Goal: Register for event/course

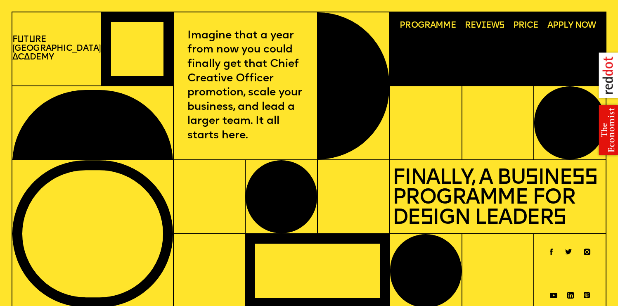
click at [423, 26] on span "Programme" at bounding box center [428, 25] width 57 height 9
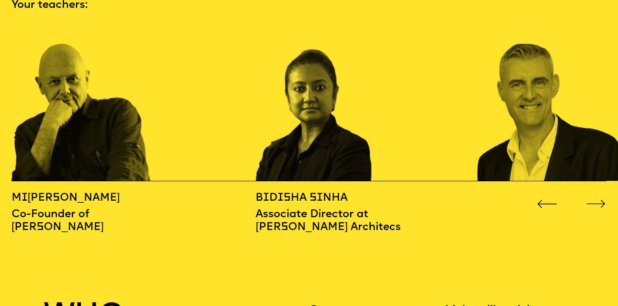
scroll to position [936, 0]
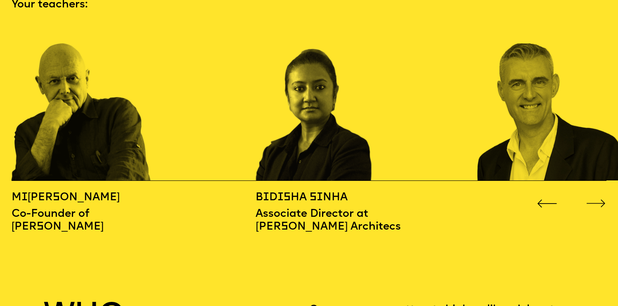
click at [602, 200] on icon "Go to next slide" at bounding box center [597, 204] width 20 height 8
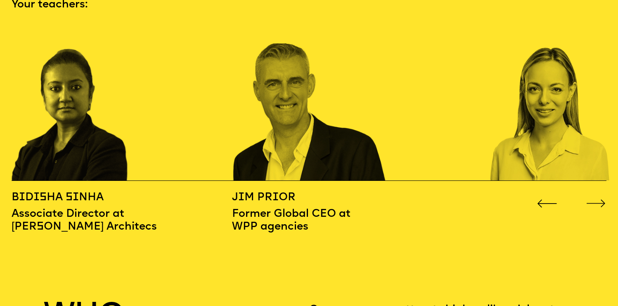
click at [602, 200] on icon "Go to next slide" at bounding box center [597, 204] width 20 height 8
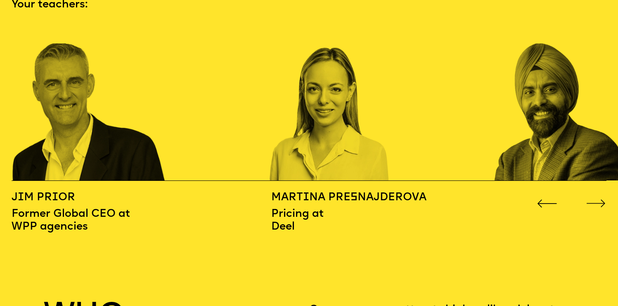
click at [602, 200] on icon "Go to next slide" at bounding box center [597, 204] width 20 height 8
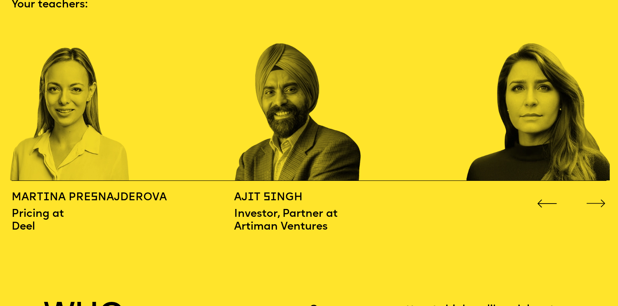
click at [602, 200] on icon "Go to next slide" at bounding box center [597, 204] width 20 height 8
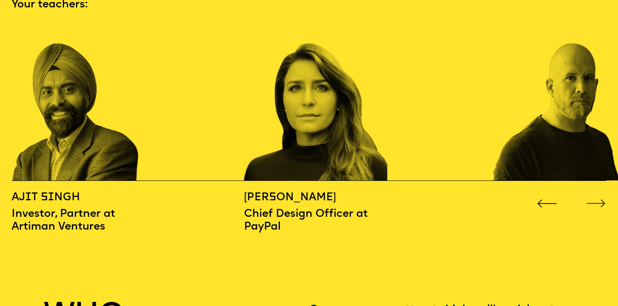
click at [602, 200] on icon "Go to next slide" at bounding box center [597, 204] width 20 height 8
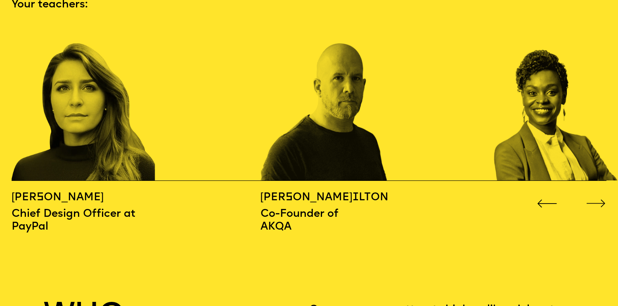
click at [602, 200] on icon "Go to next slide" at bounding box center [597, 204] width 20 height 8
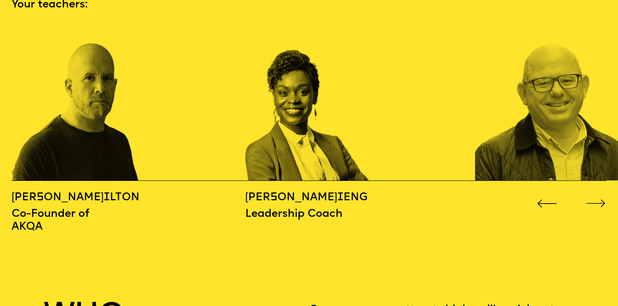
click at [602, 200] on icon "Go to next slide" at bounding box center [597, 204] width 20 height 8
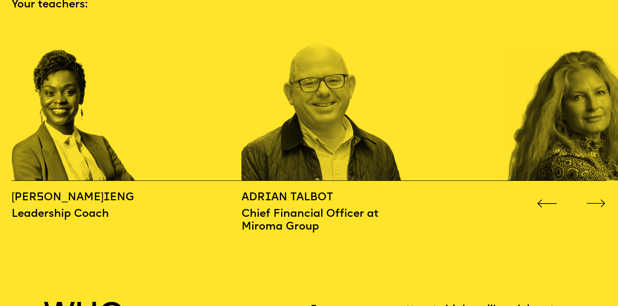
click at [602, 200] on icon "Go to next slide" at bounding box center [597, 204] width 20 height 8
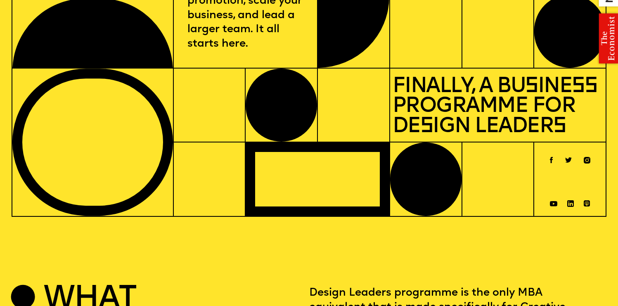
scroll to position [0, 0]
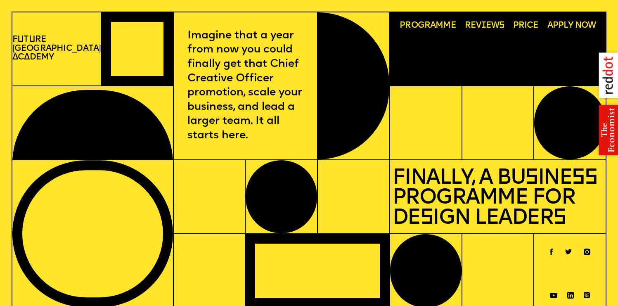
click at [561, 25] on span "Apply now" at bounding box center [572, 25] width 49 height 9
click at [523, 28] on span "Price" at bounding box center [527, 25] width 26 height 9
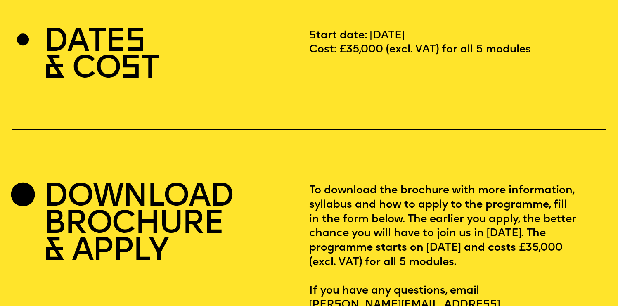
scroll to position [2281, 0]
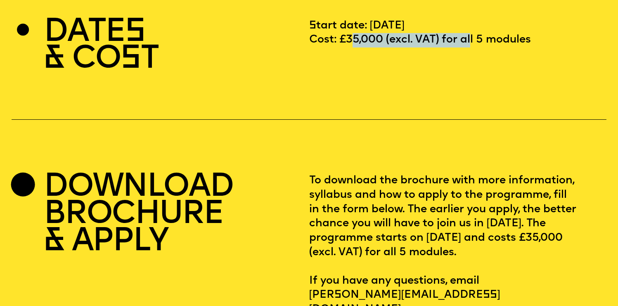
drag, startPoint x: 345, startPoint y: 48, endPoint x: 469, endPoint y: 51, distance: 124.4
click at [469, 51] on p "Start date: [DATE] Cost: £35,000 (excl. VAT) for all 5 modules" at bounding box center [420, 46] width 222 height 54
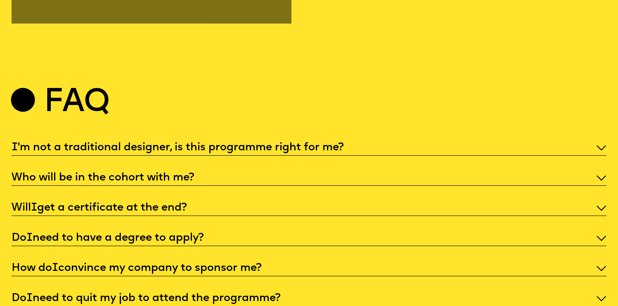
scroll to position [2896, 0]
